Goal: Navigation & Orientation: Find specific page/section

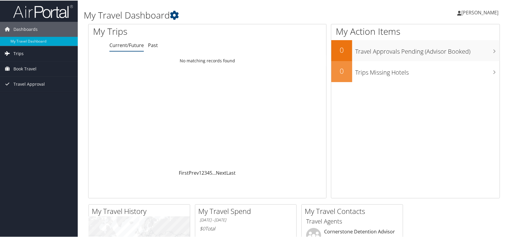
click at [15, 52] on span "Trips" at bounding box center [18, 52] width 10 height 15
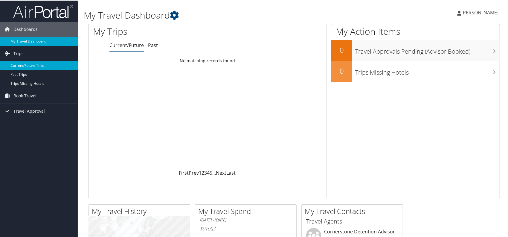
click at [21, 62] on link "Current/Future Trips" at bounding box center [39, 64] width 78 height 9
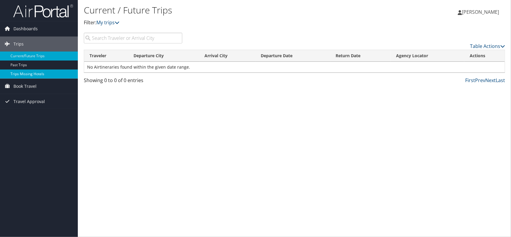
click at [36, 73] on link "Trips Missing Hotels" at bounding box center [39, 73] width 78 height 9
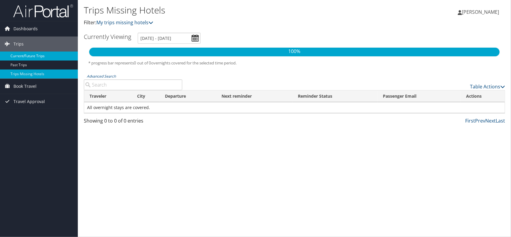
click at [25, 60] on link "Current/Future Trips" at bounding box center [39, 55] width 78 height 9
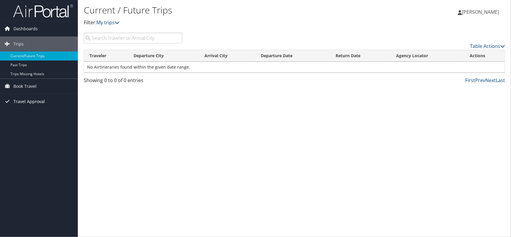
click at [32, 104] on span "Travel Approval" at bounding box center [28, 101] width 31 height 15
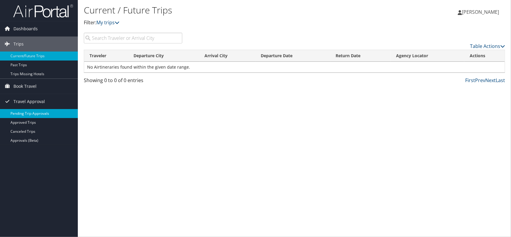
click at [37, 113] on link "Pending Trip Approvals" at bounding box center [39, 113] width 78 height 9
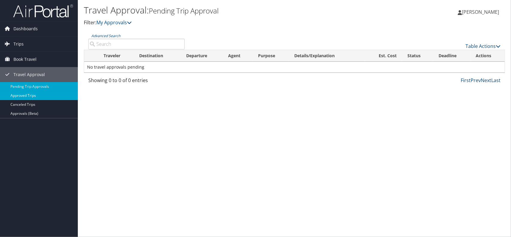
click at [21, 96] on link "Approved Trips" at bounding box center [39, 95] width 78 height 9
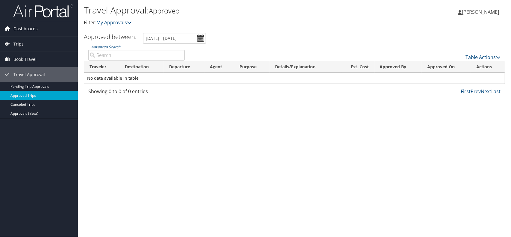
click at [21, 30] on span "Dashboards" at bounding box center [25, 28] width 24 height 15
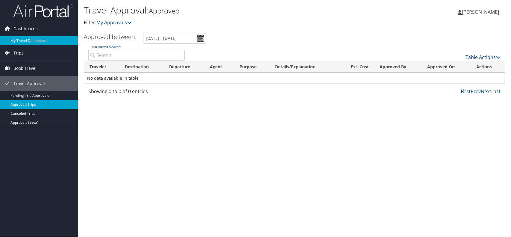
click at [20, 37] on link "My Travel Dashboard" at bounding box center [39, 40] width 78 height 9
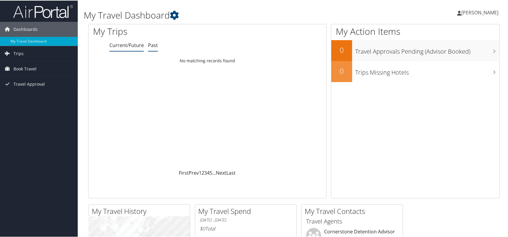
click at [151, 43] on link "Past" at bounding box center [153, 44] width 10 height 7
click at [124, 43] on link "Current/Future" at bounding box center [127, 44] width 34 height 7
click at [172, 15] on icon at bounding box center [174, 14] width 9 height 9
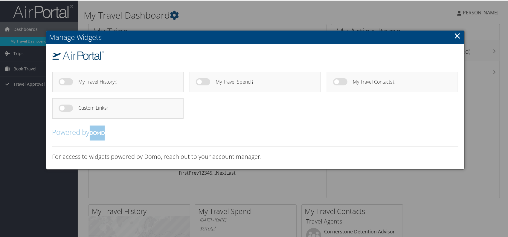
click at [69, 81] on label at bounding box center [66, 81] width 14 height 7
click at [66, 81] on input "checkbox" at bounding box center [64, 82] width 4 height 4
checkbox input "true"
click at [205, 82] on label at bounding box center [203, 81] width 14 height 7
click at [203, 82] on input "checkbox" at bounding box center [201, 82] width 4 height 4
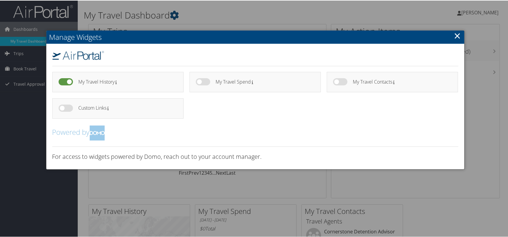
checkbox input "true"
click at [335, 83] on label at bounding box center [340, 81] width 14 height 7
click at [336, 83] on input "checkbox" at bounding box center [338, 82] width 4 height 4
checkbox input "true"
click at [66, 109] on label at bounding box center [66, 107] width 14 height 7
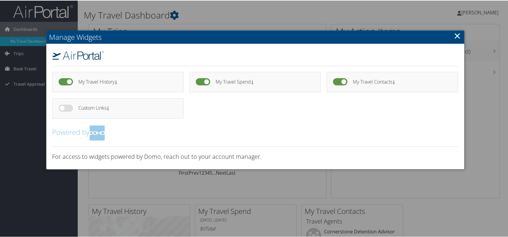
click at [66, 109] on input "checkbox" at bounding box center [64, 109] width 4 height 4
checkbox input "true"
